Goal: Navigation & Orientation: Go to known website

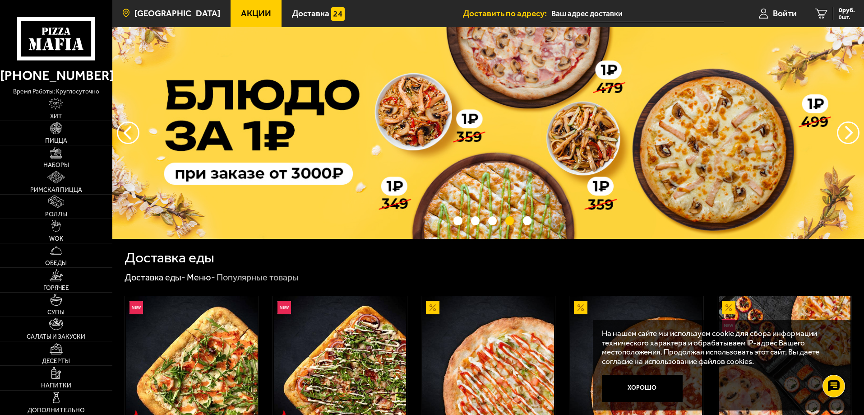
click at [196, 13] on span "[GEOGRAPHIC_DATA]" at bounding box center [178, 13] width 86 height 9
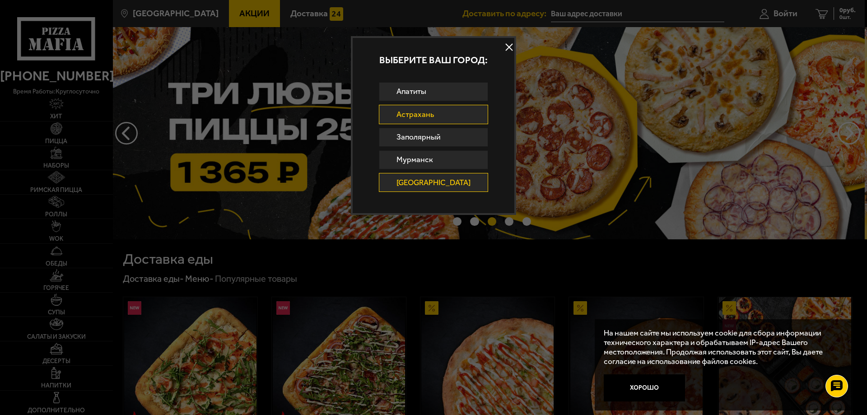
click at [447, 118] on link "Астрахань" at bounding box center [434, 114] width 110 height 19
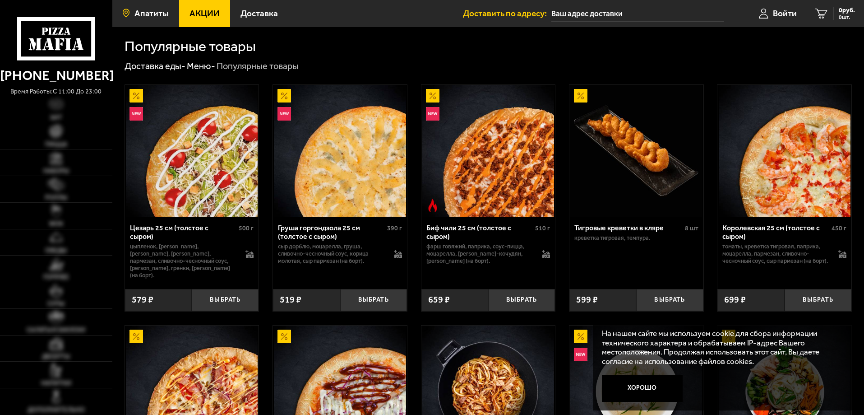
click at [148, 11] on span "Апатиты" at bounding box center [152, 13] width 34 height 9
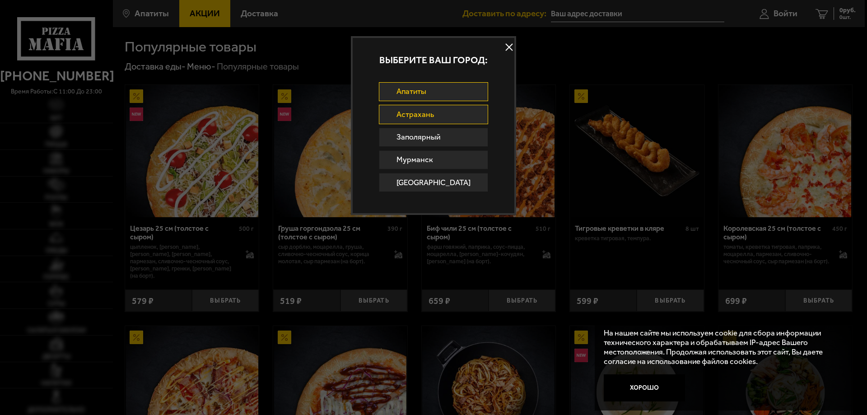
click at [462, 114] on link "Астрахань" at bounding box center [434, 114] width 110 height 19
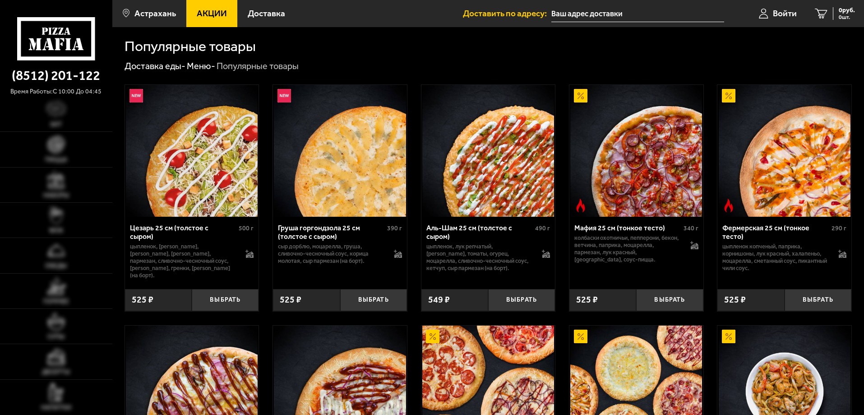
click at [142, 11] on span "Астрахань" at bounding box center [156, 13] width 42 height 9
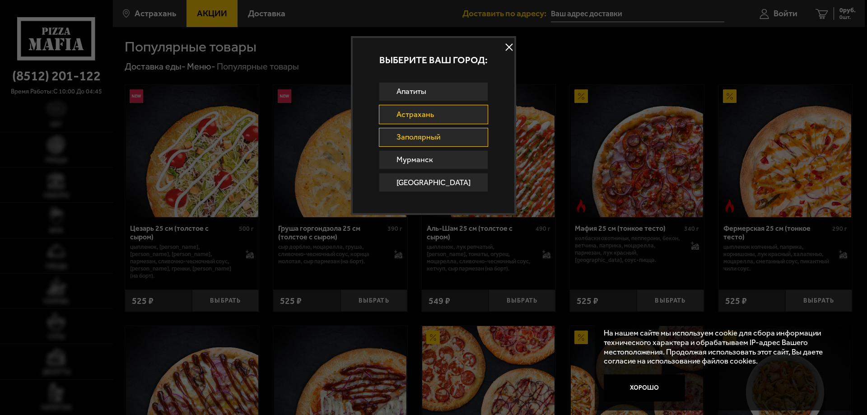
click at [423, 135] on link "Заполярный" at bounding box center [434, 137] width 110 height 19
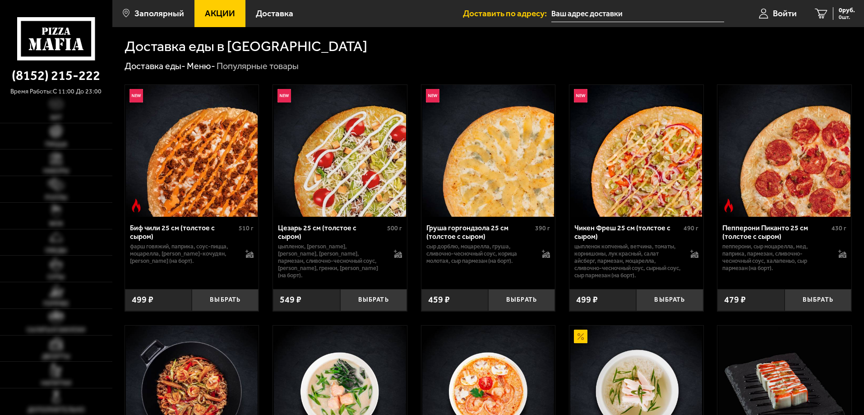
click at [148, 16] on span "Заполярный" at bounding box center [160, 13] width 50 height 9
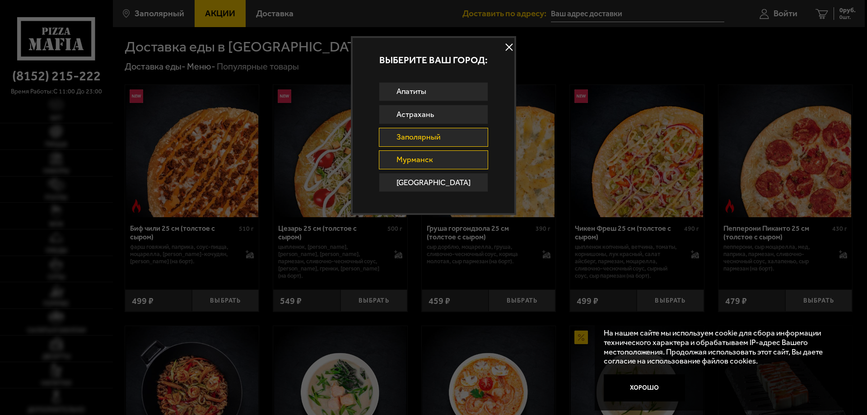
click at [404, 158] on link "Мурманск" at bounding box center [434, 159] width 110 height 19
